Goal: Task Accomplishment & Management: Use online tool/utility

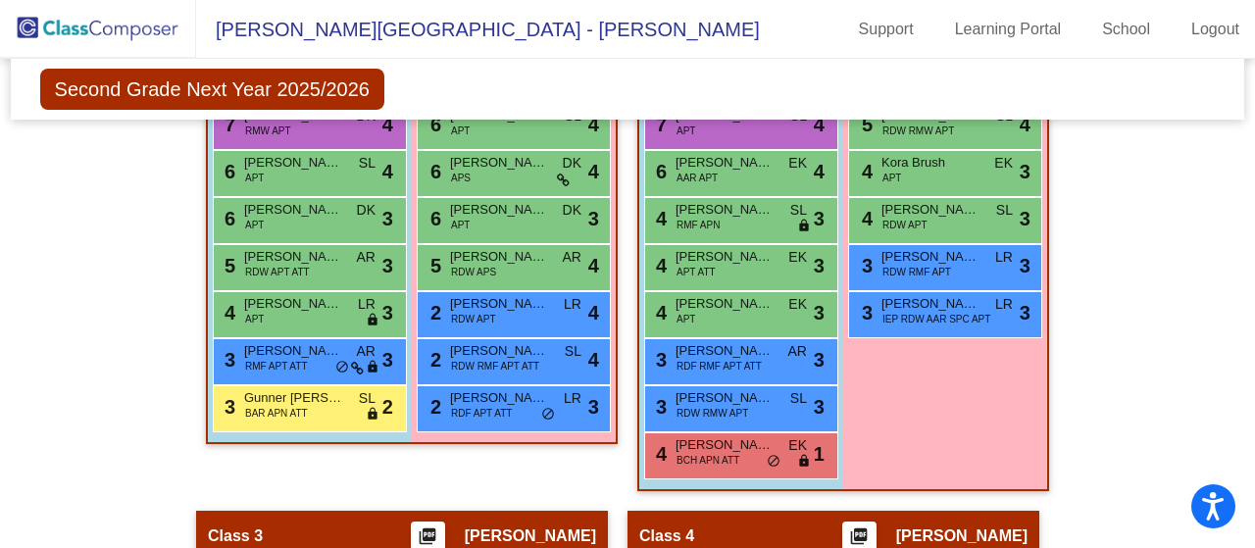
scroll to position [905, 0]
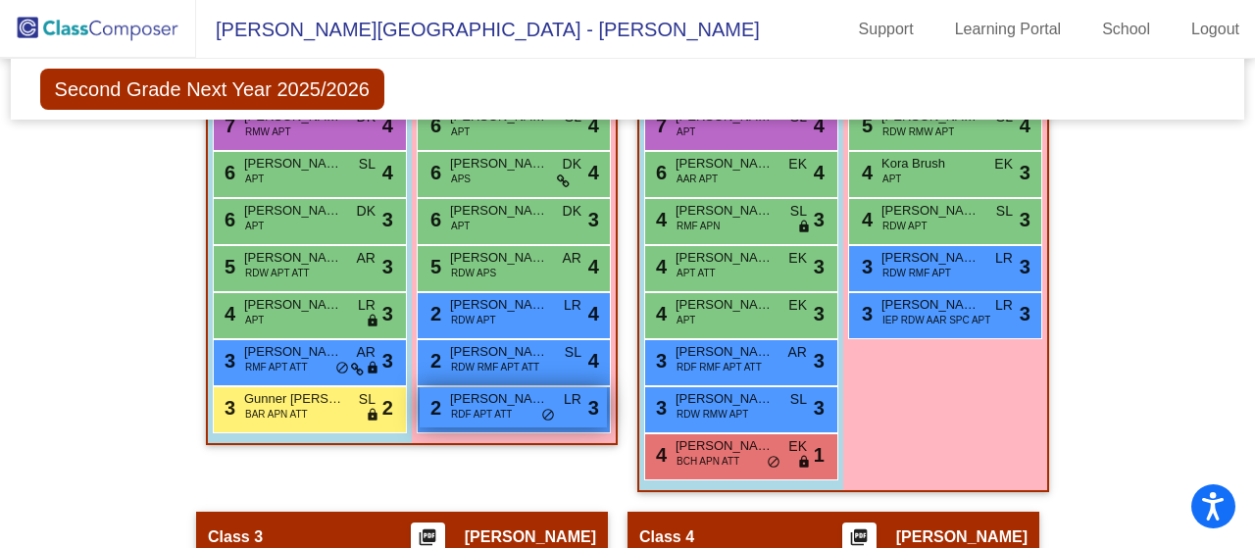
click at [489, 395] on span "[PERSON_NAME]" at bounding box center [499, 399] width 98 height 20
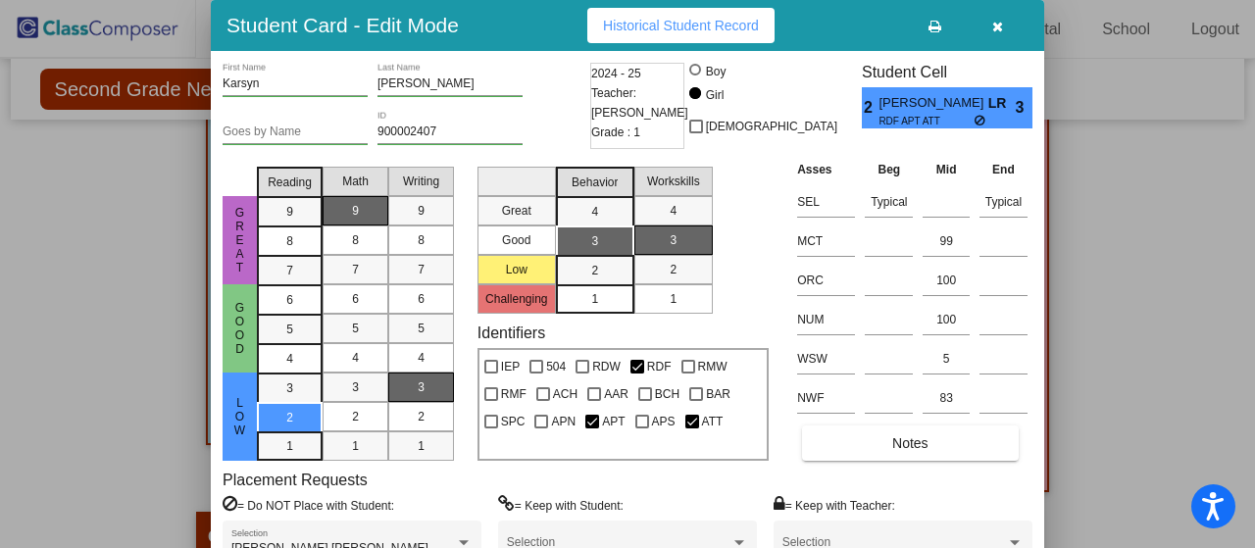
click at [932, 30] on icon at bounding box center [935, 27] width 13 height 14
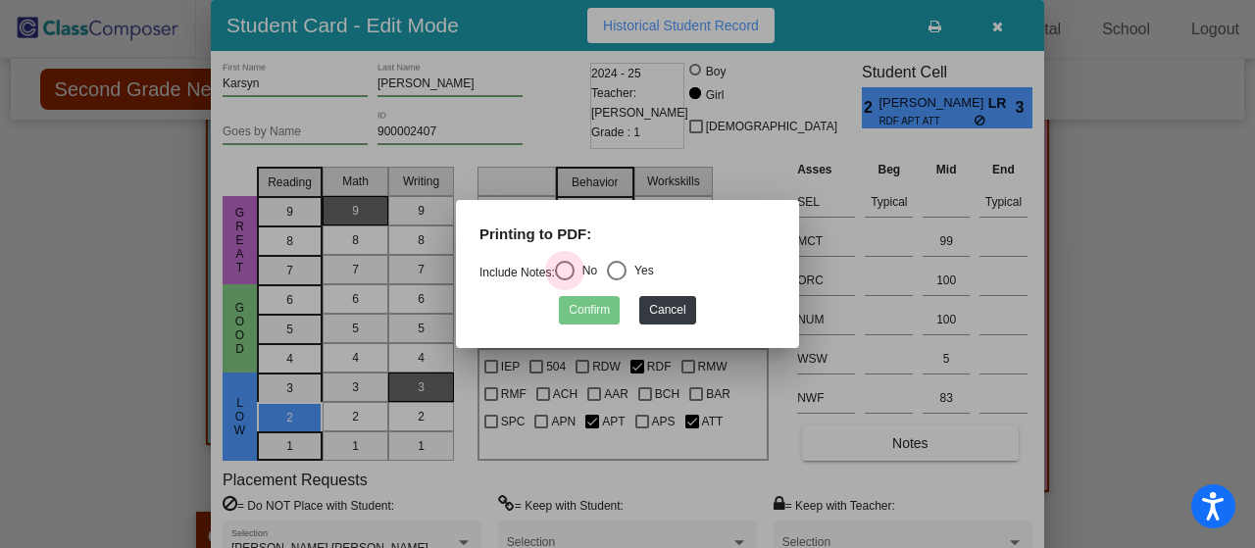
click at [565, 271] on div "Select an option" at bounding box center [565, 271] width 20 height 20
click at [565, 281] on input "No" at bounding box center [564, 281] width 1 height 1
radio input "true"
click at [587, 307] on button "Confirm" at bounding box center [589, 310] width 61 height 28
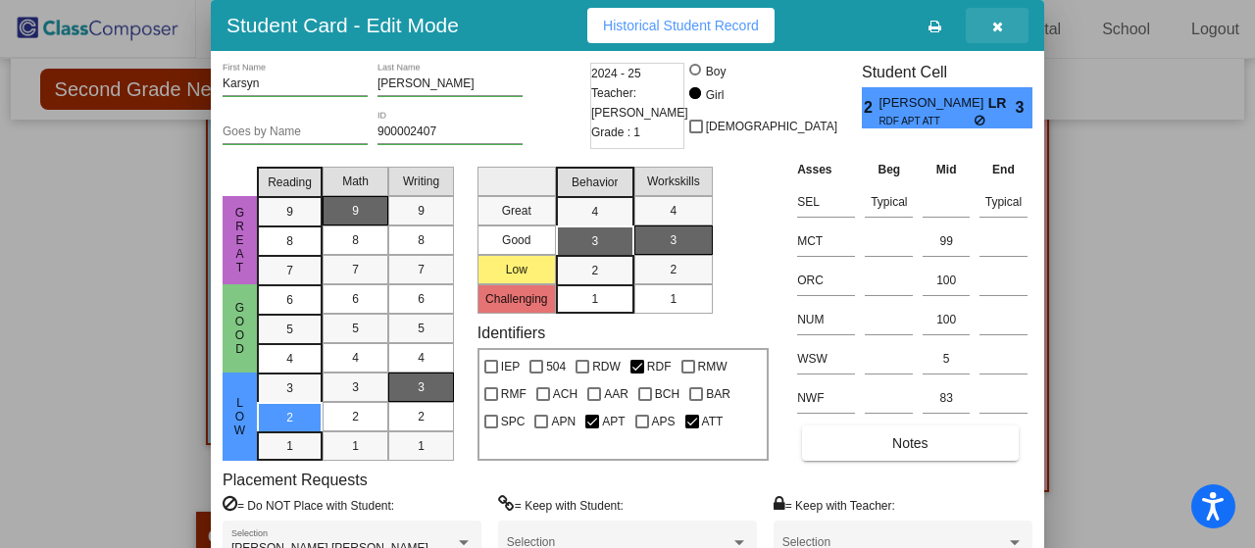
click at [996, 25] on icon "button" at bounding box center [998, 27] width 11 height 14
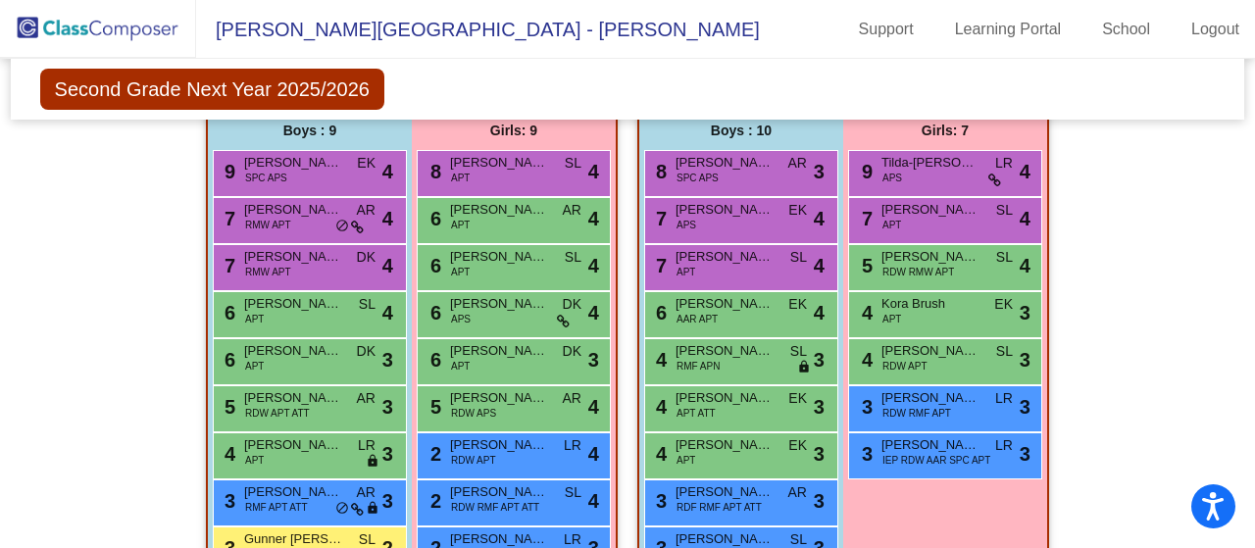
scroll to position [766, 0]
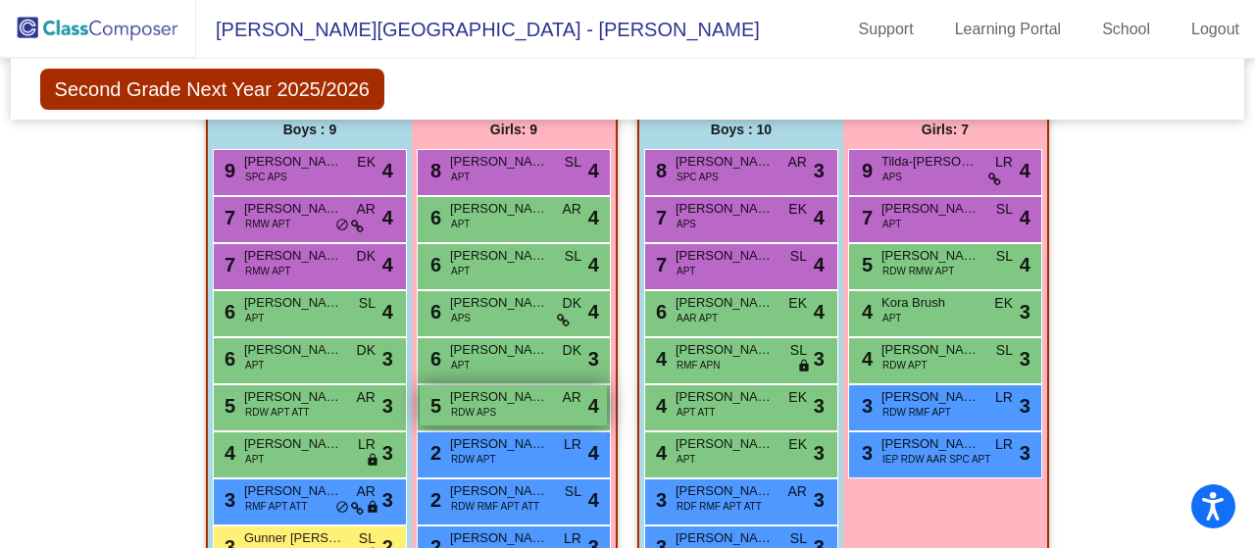
click at [496, 395] on span "[PERSON_NAME]" at bounding box center [499, 397] width 98 height 20
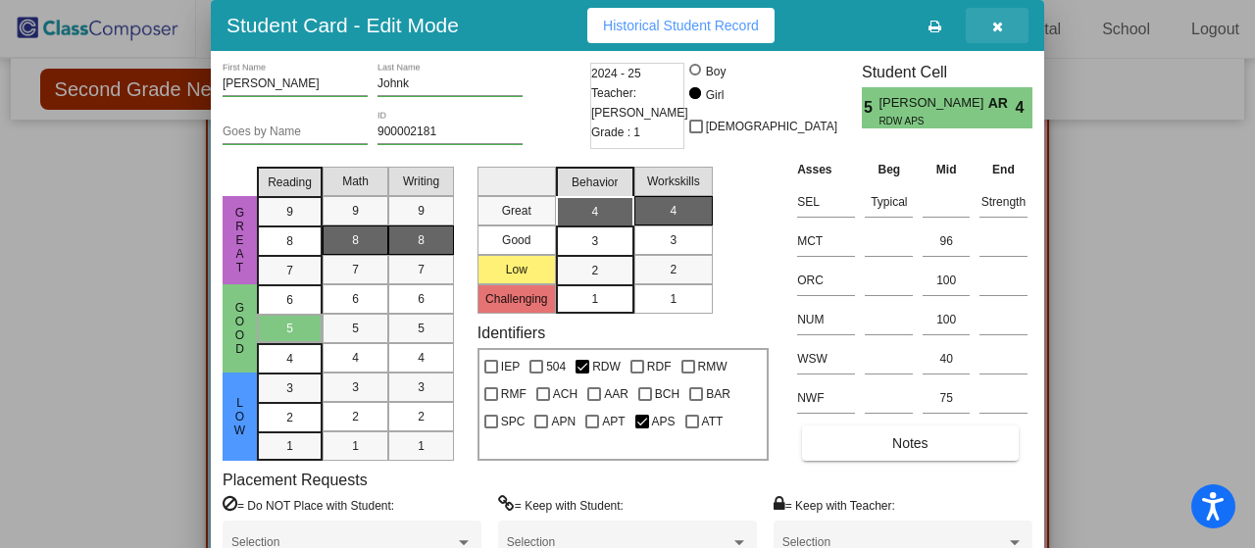
click at [998, 31] on icon "button" at bounding box center [998, 27] width 11 height 14
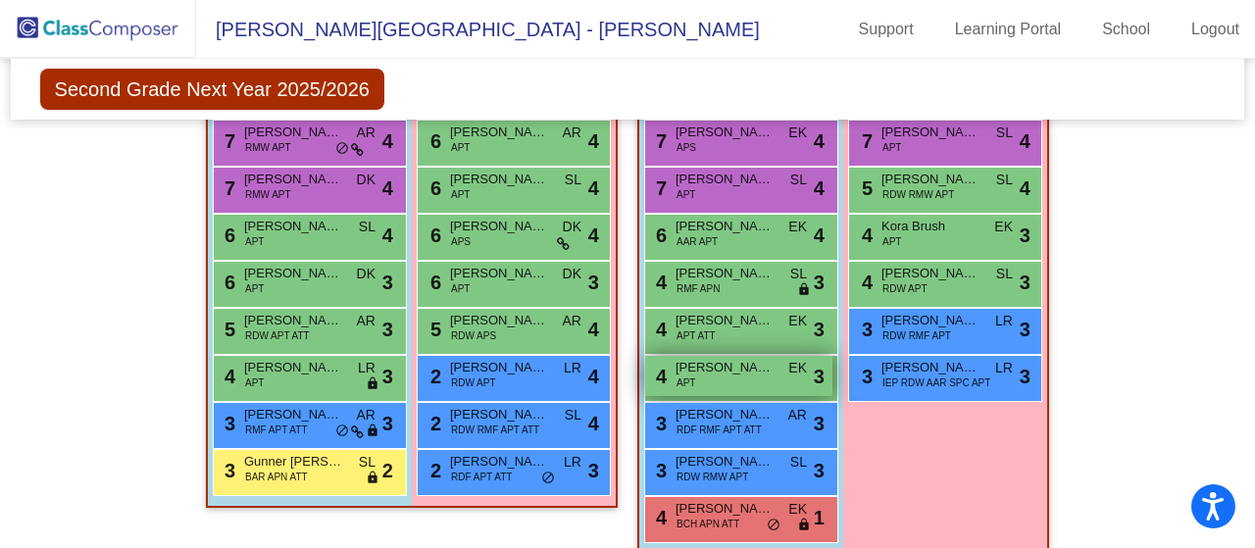
scroll to position [842, 0]
